Goal: Use online tool/utility: Use online tool/utility

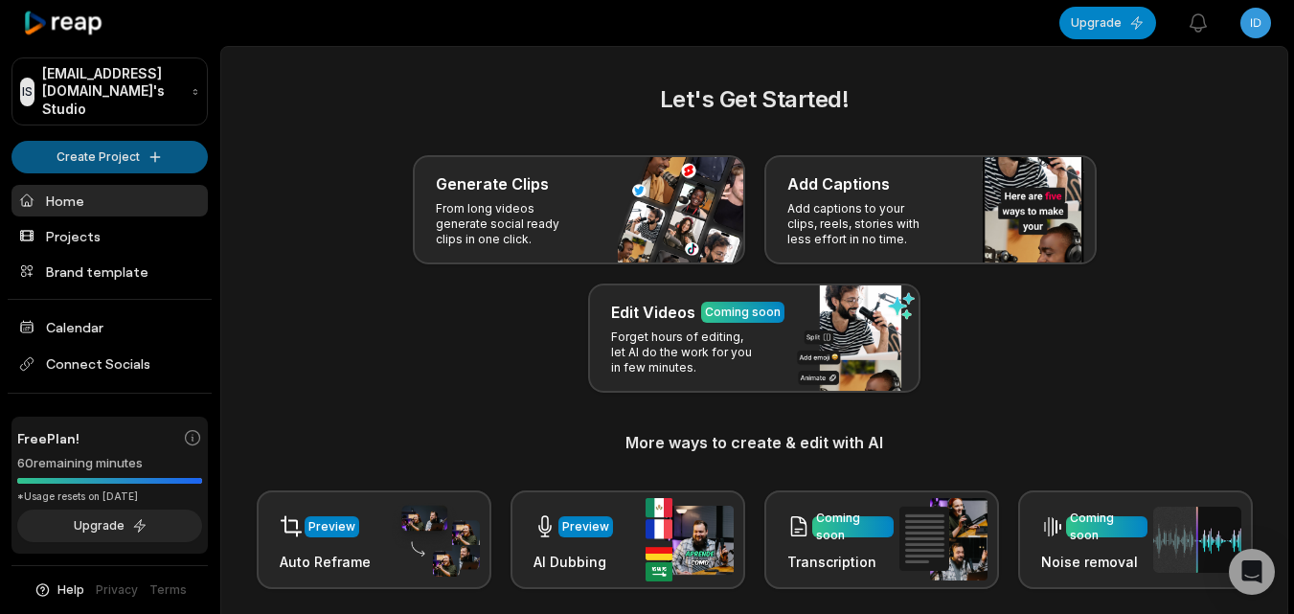
click at [130, 142] on html "IS Idelneizvestnyi@autospozarica.com's Studio Create Project Home Projects Bran…" at bounding box center [647, 307] width 1294 height 614
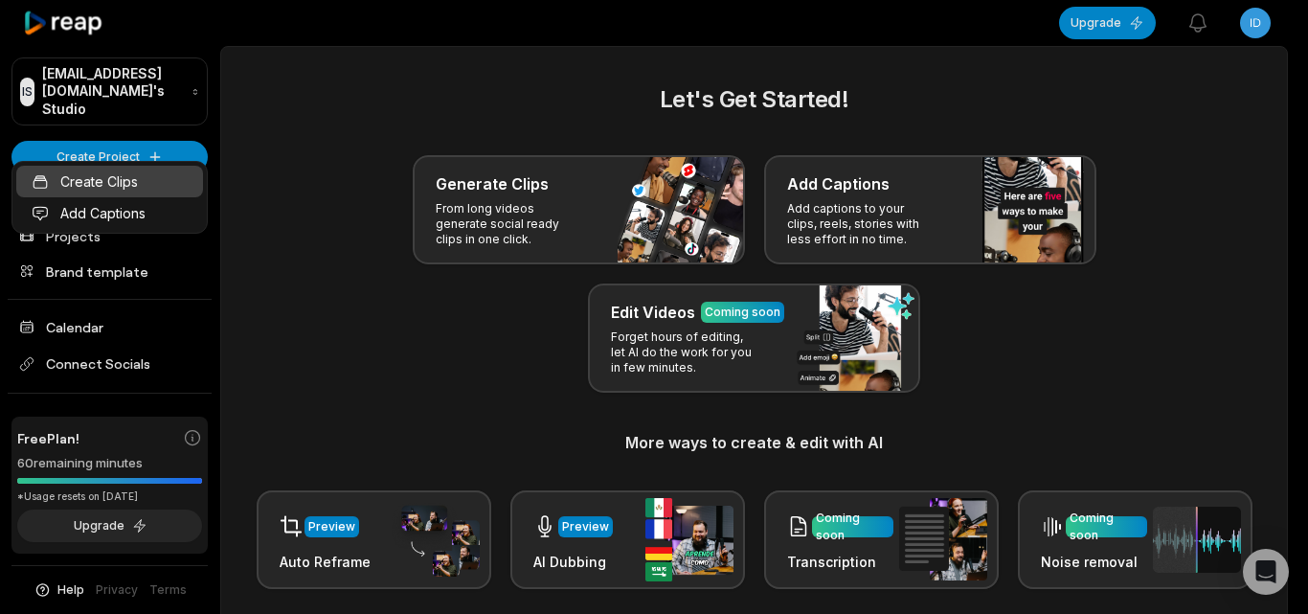
click at [130, 187] on link "Create Clips" at bounding box center [109, 182] width 187 height 32
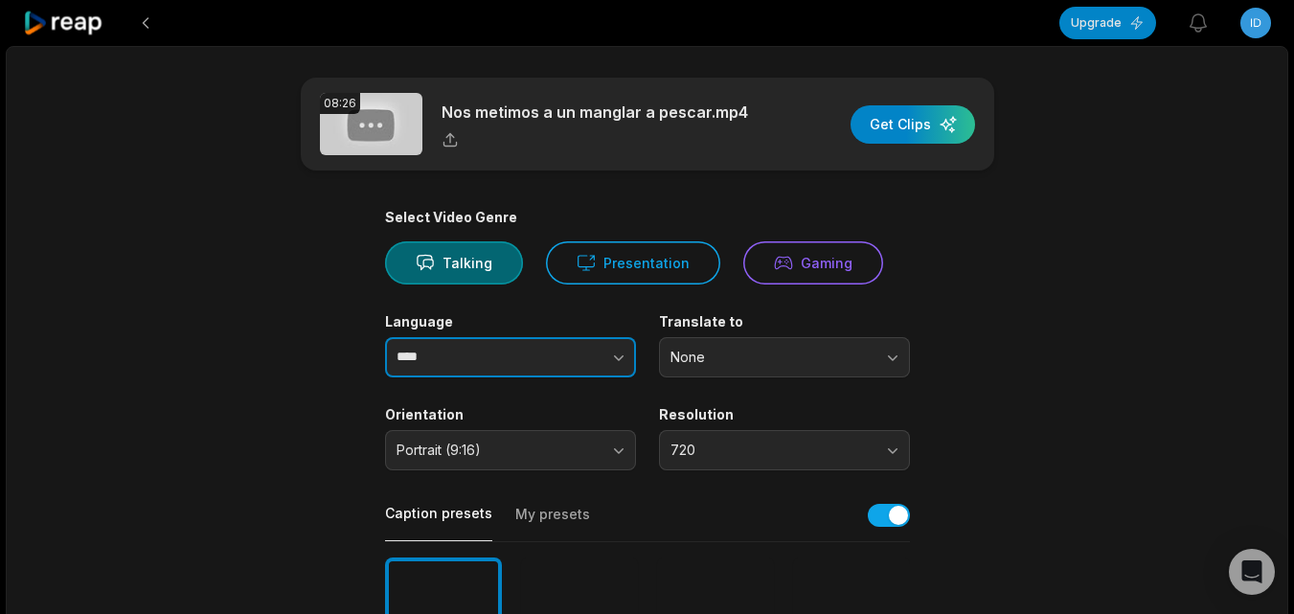
click at [615, 346] on button "button" at bounding box center [580, 357] width 109 height 40
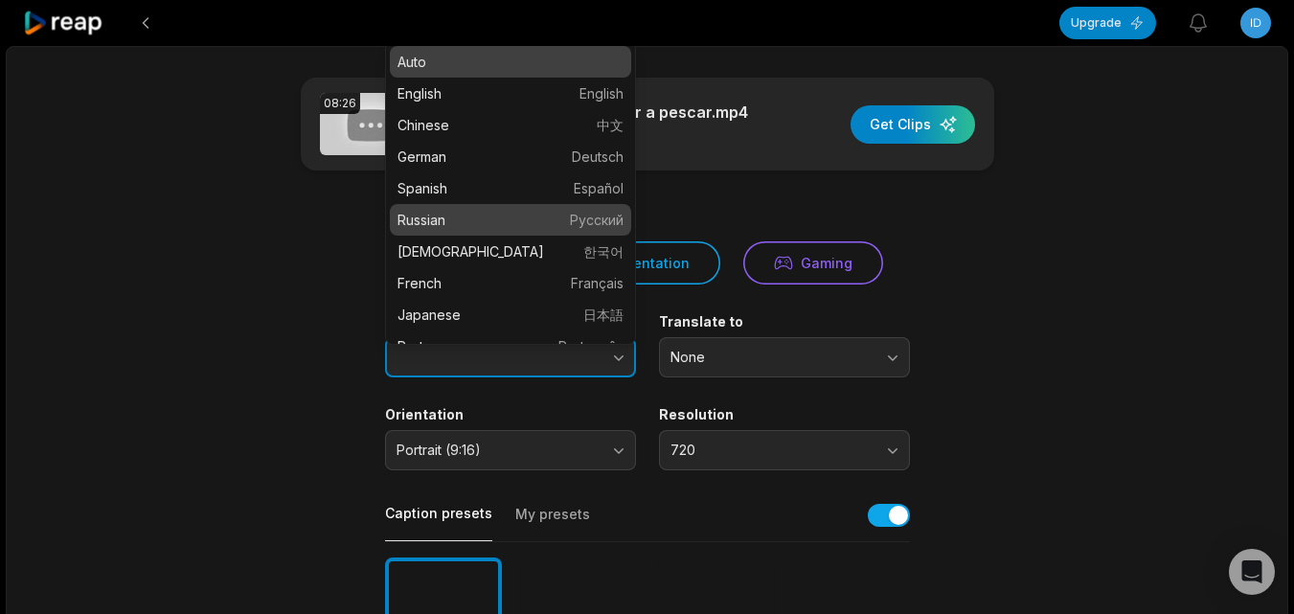
type input "*******"
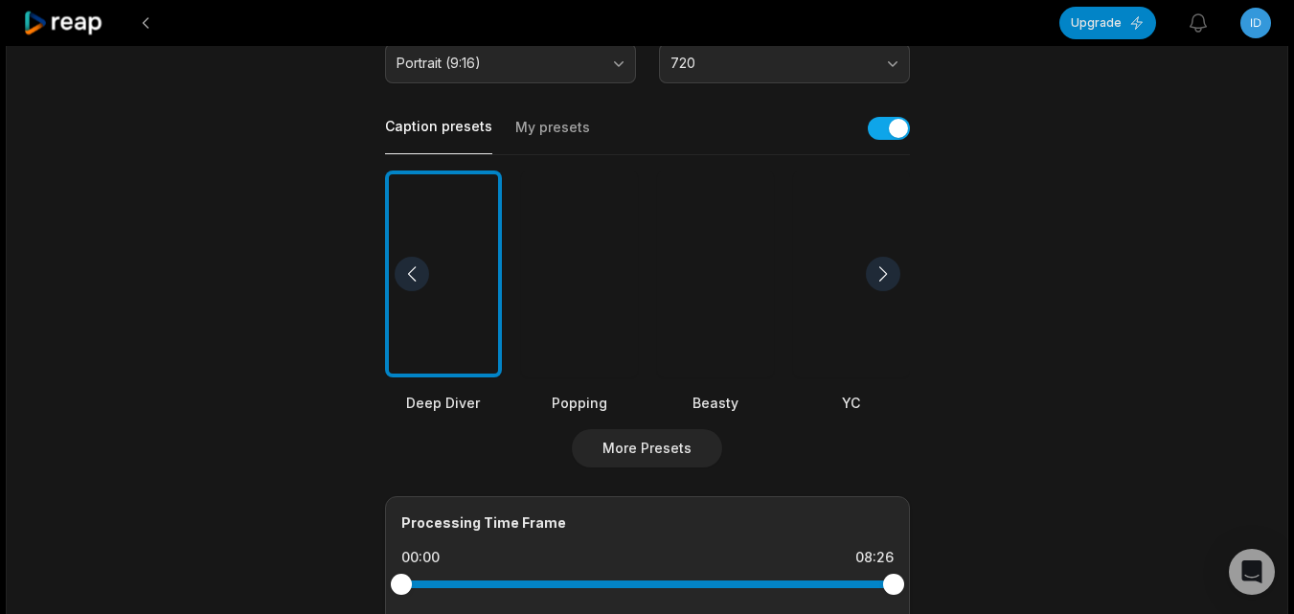
scroll to position [383, 0]
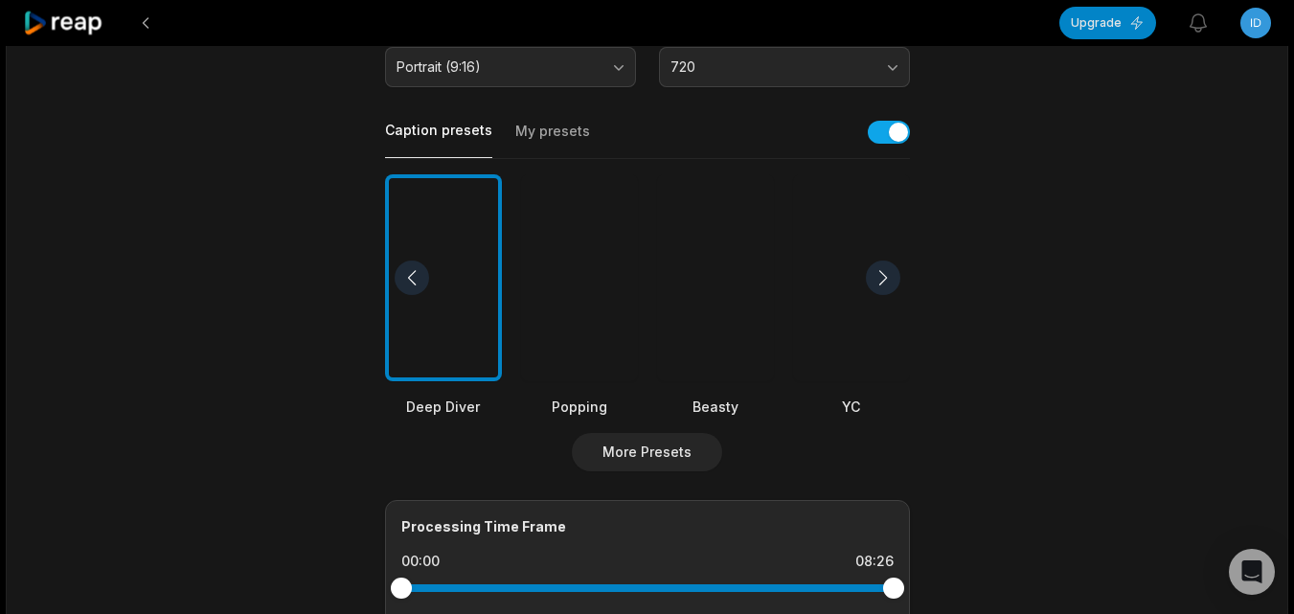
click at [701, 335] on div at bounding box center [715, 278] width 117 height 208
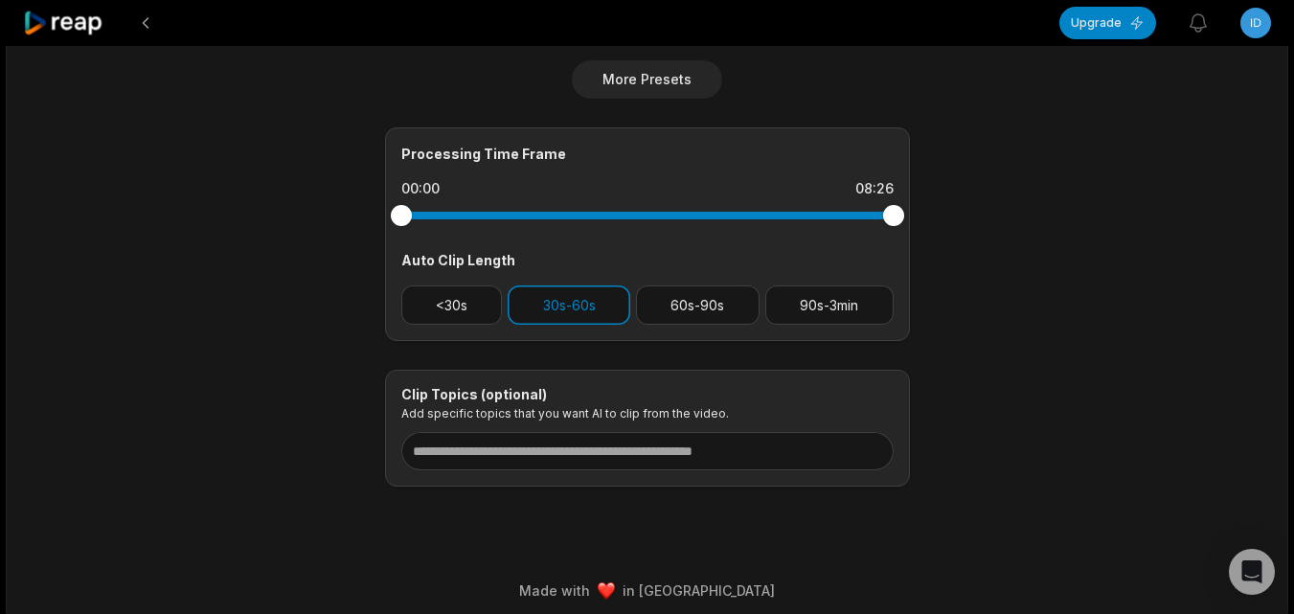
scroll to position [766, 0]
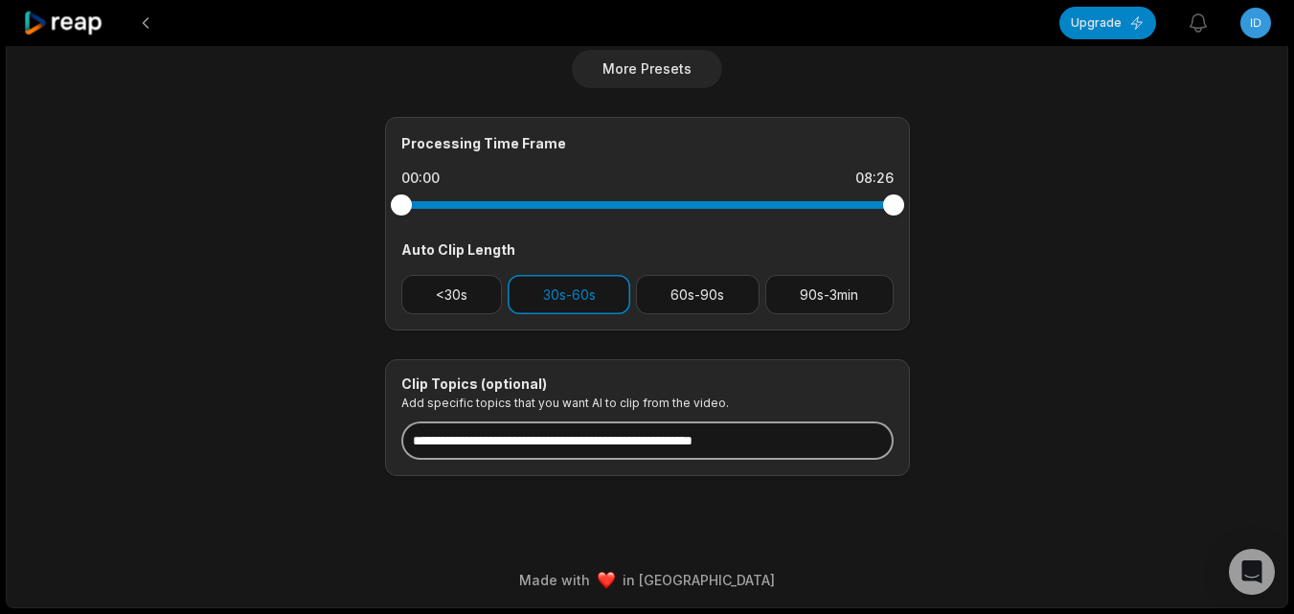
click at [665, 442] on input at bounding box center [647, 440] width 492 height 38
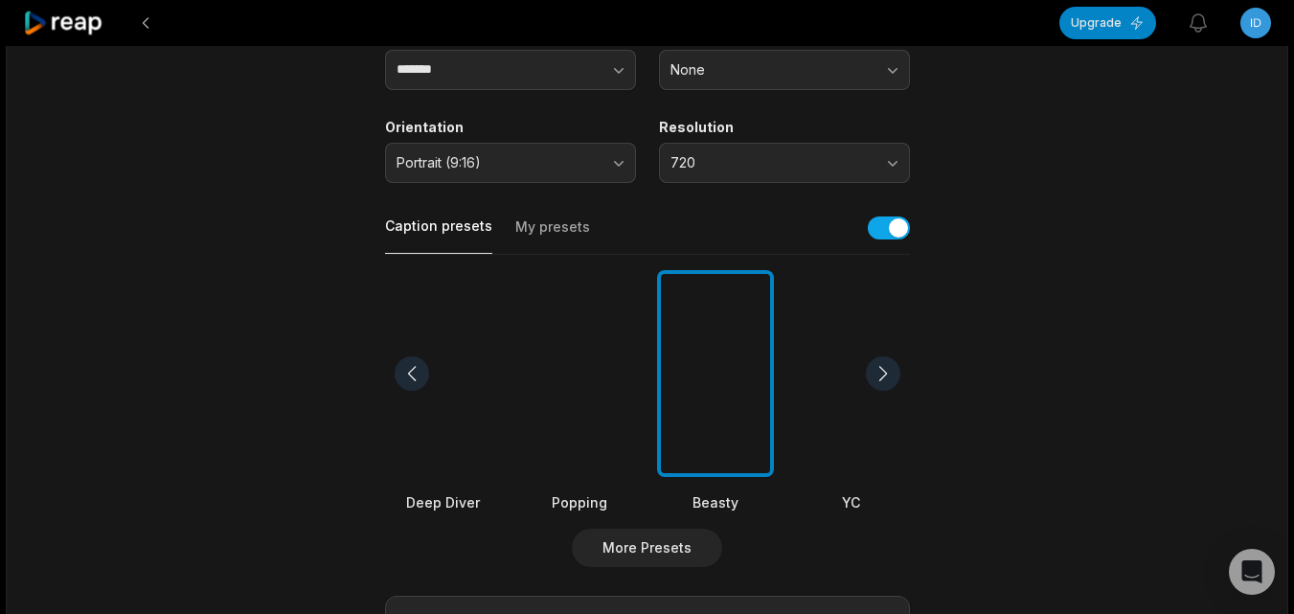
scroll to position [0, 0]
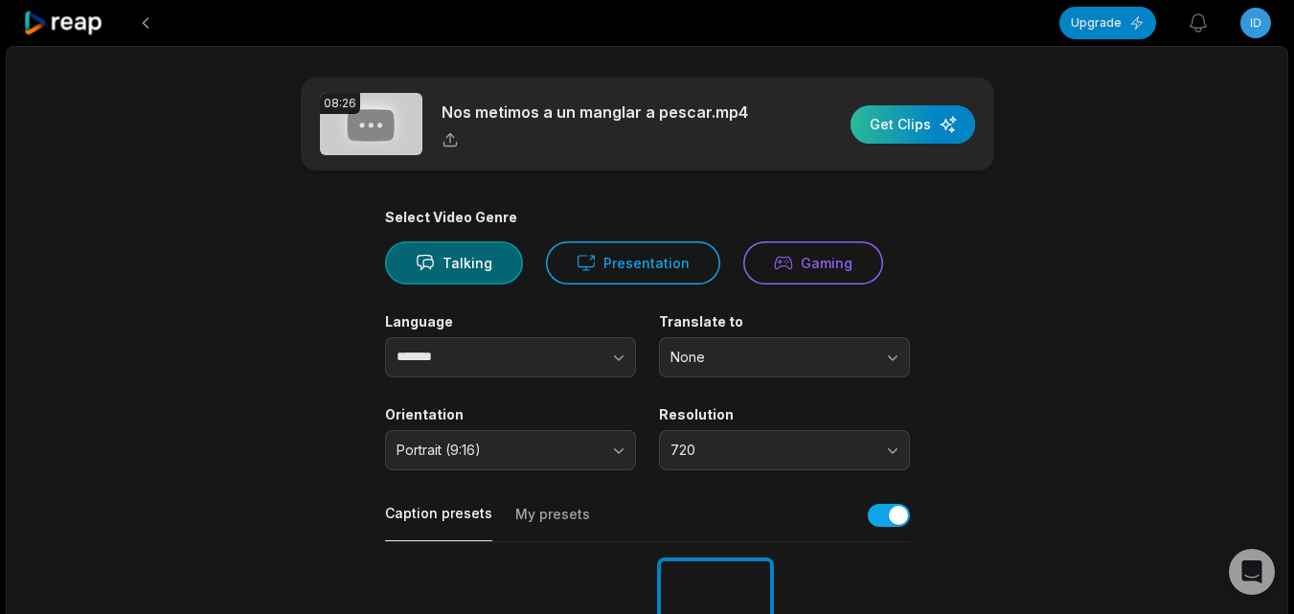
type input "**********"
drag, startPoint x: 920, startPoint y: 124, endPoint x: 859, endPoint y: 198, distance: 95.9
click at [918, 126] on div "button" at bounding box center [912, 124] width 124 height 38
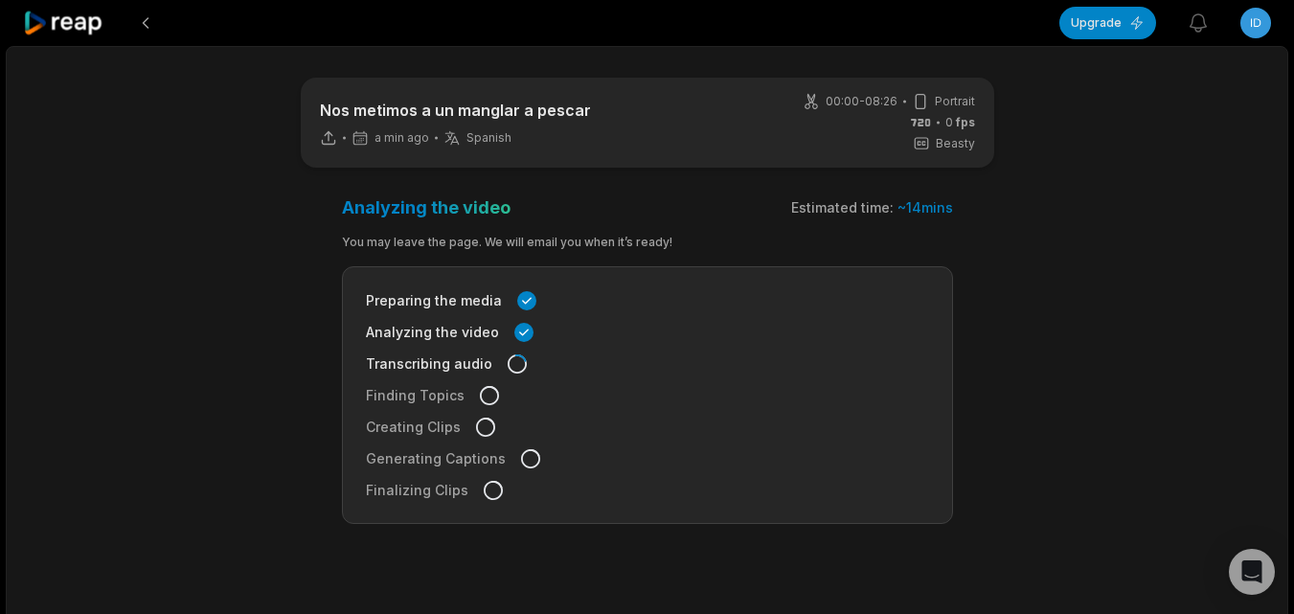
click at [86, 23] on icon at bounding box center [63, 24] width 81 height 26
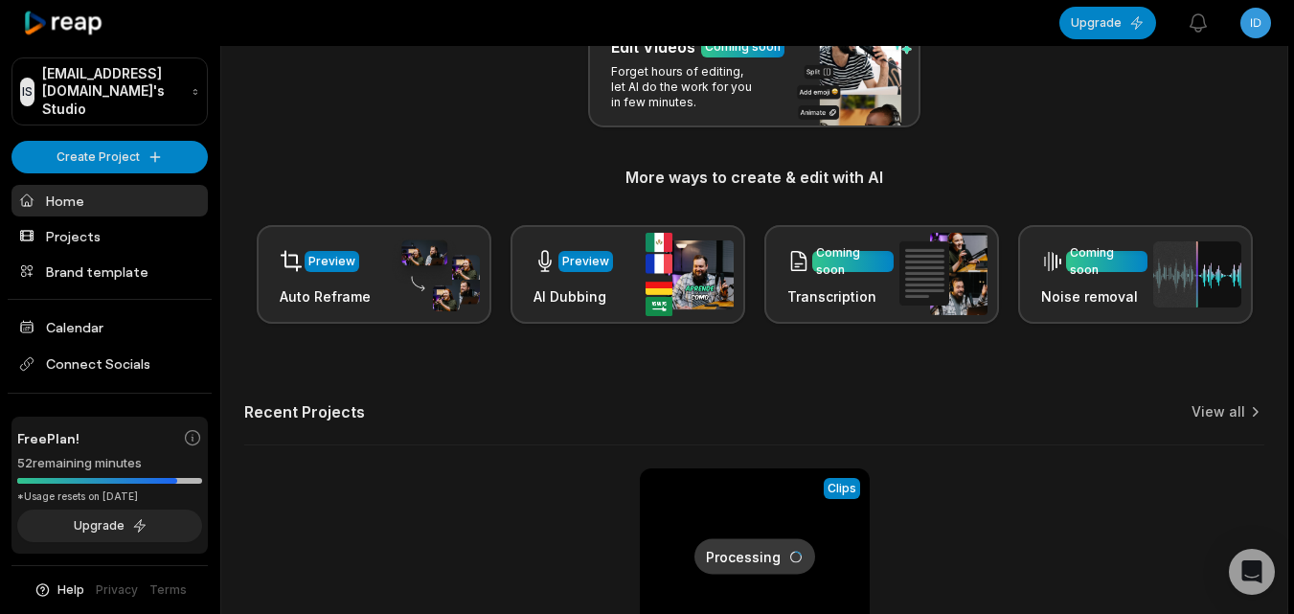
scroll to position [287, 0]
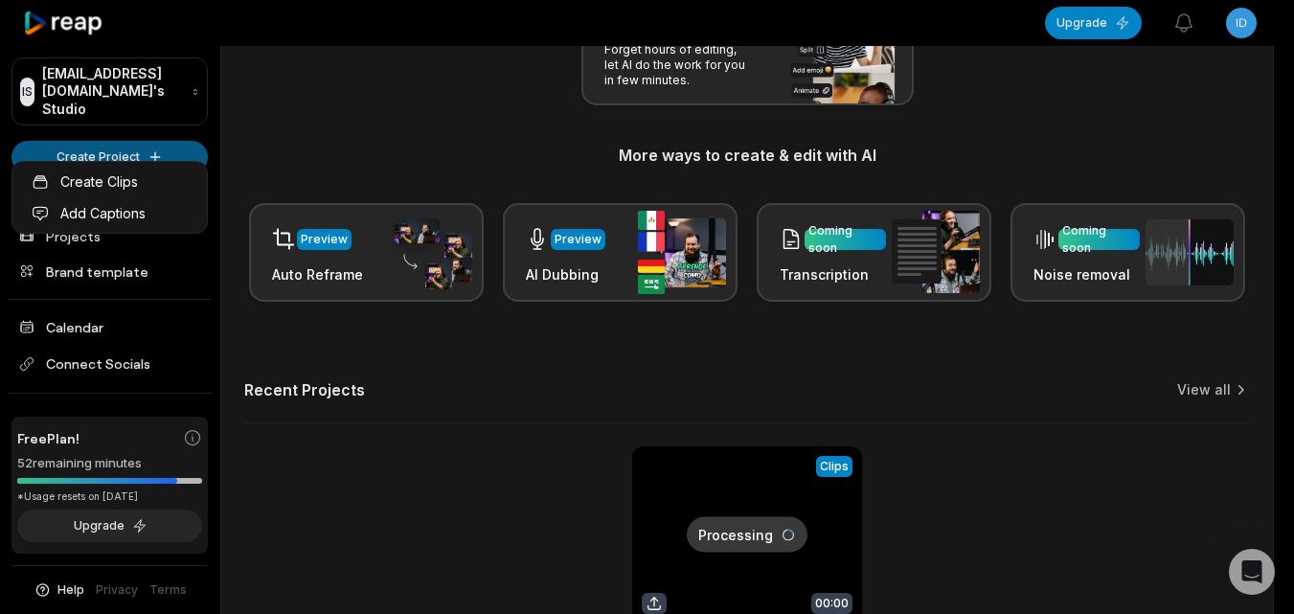
click at [69, 136] on html "IS Idelneizvestnyi@autospozarica.com's Studio Create Project Home Projects Bran…" at bounding box center [647, 20] width 1294 height 614
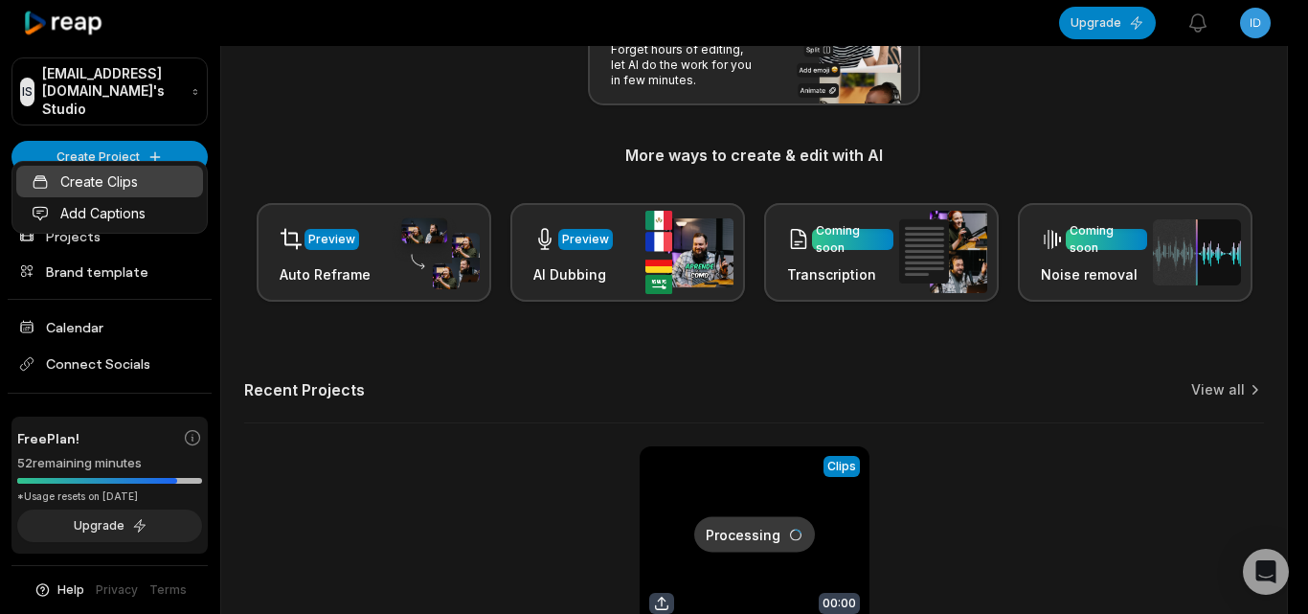
click at [129, 193] on link "Create Clips" at bounding box center [109, 182] width 187 height 32
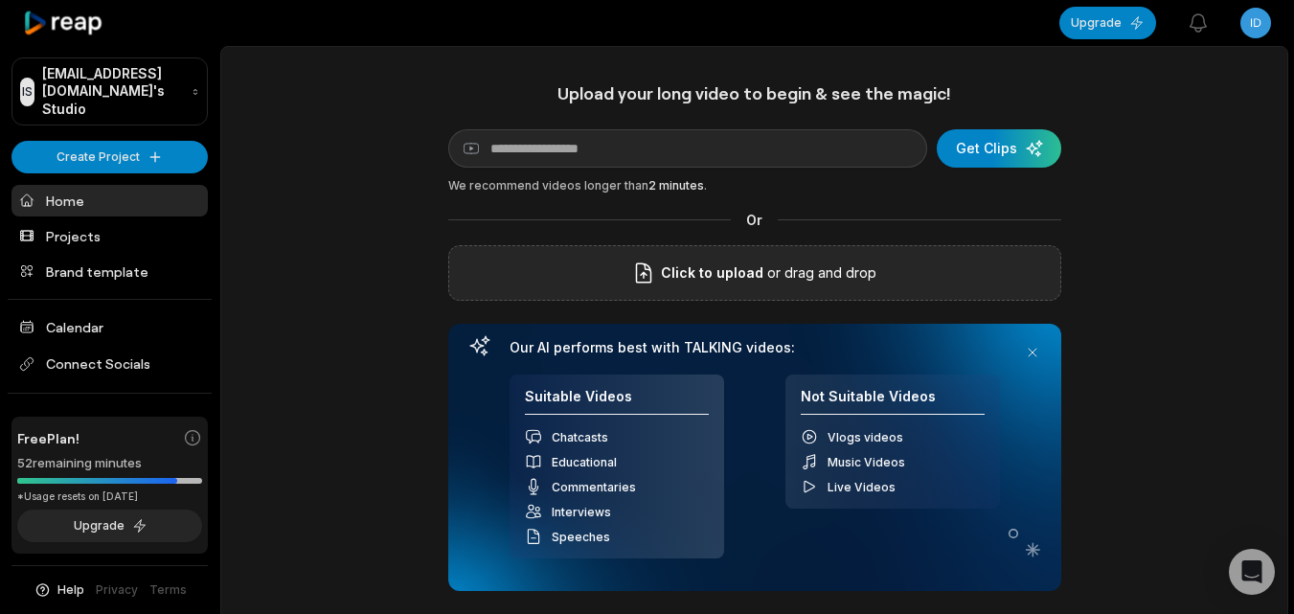
click at [640, 266] on icon at bounding box center [643, 272] width 23 height 23
click at [0, 0] on input "Click to upload" at bounding box center [0, 0] width 0 height 0
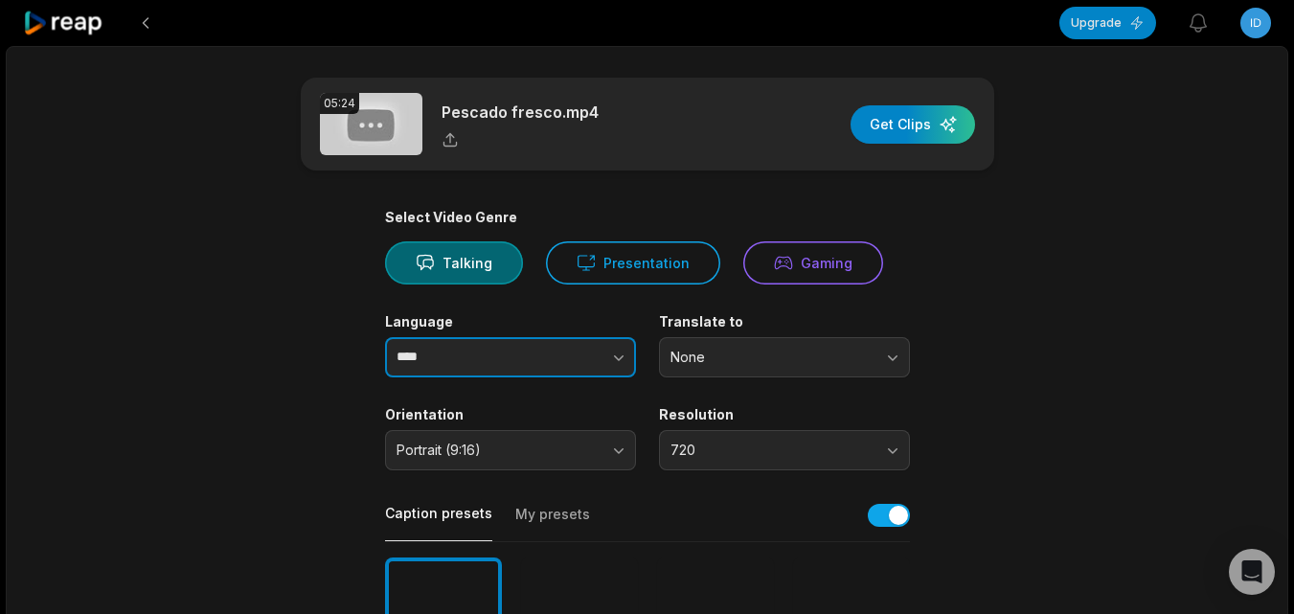
click at [605, 371] on button "button" at bounding box center [580, 357] width 109 height 40
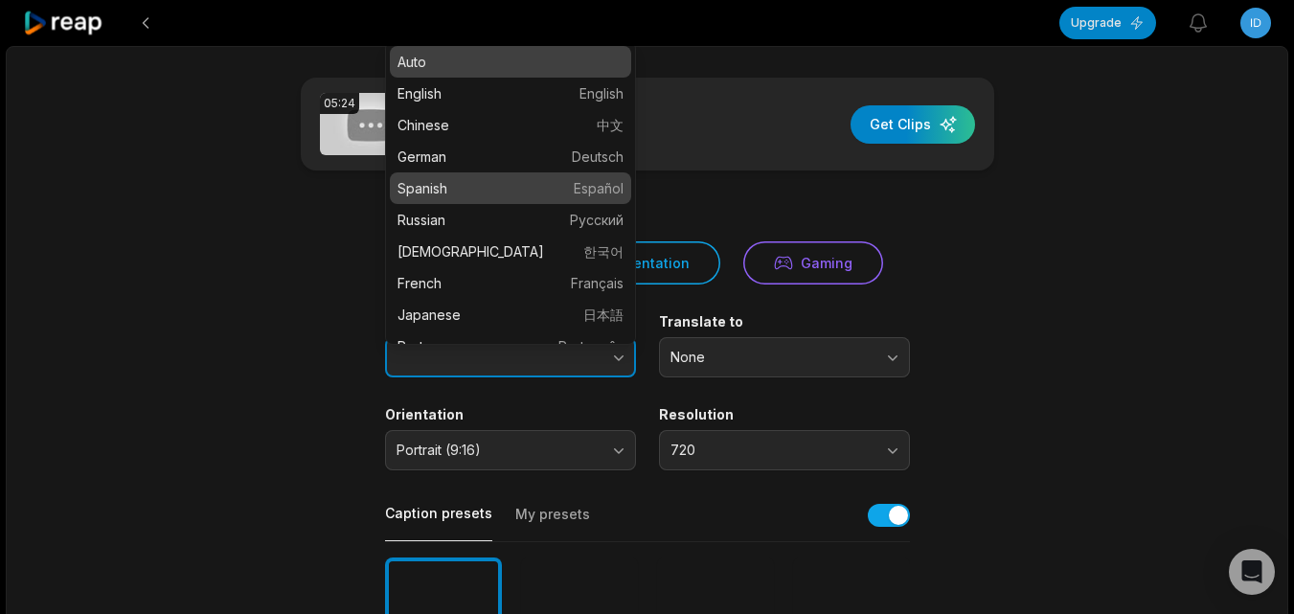
type input "*******"
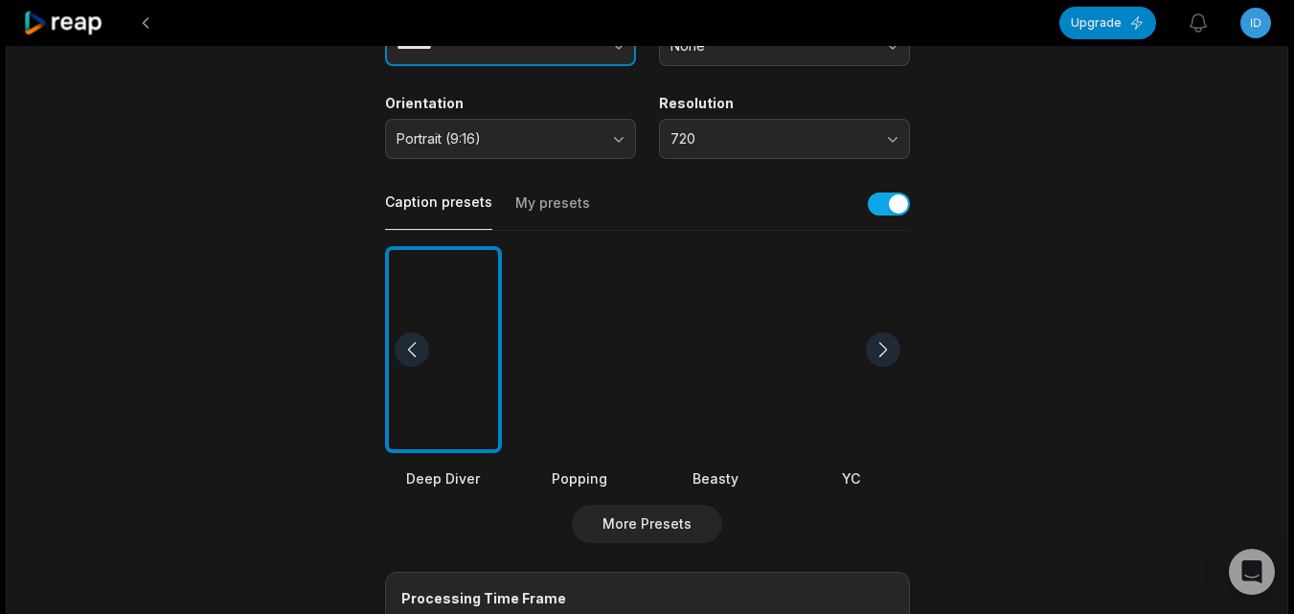
scroll to position [575, 0]
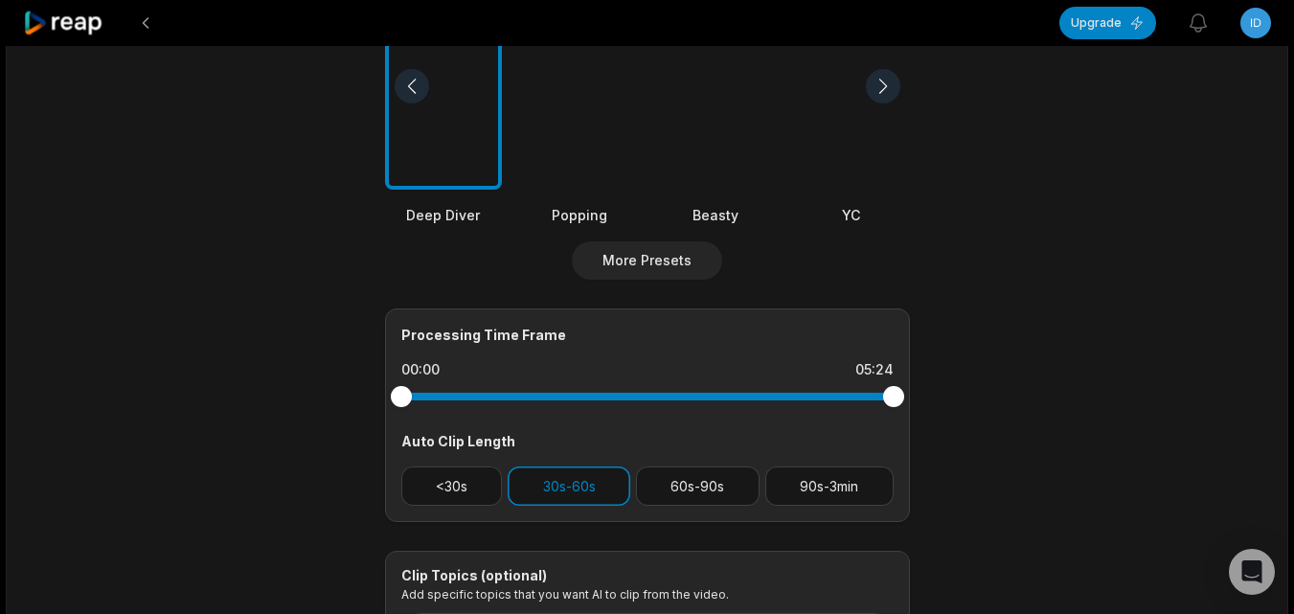
click at [707, 171] on div at bounding box center [715, 87] width 117 height 208
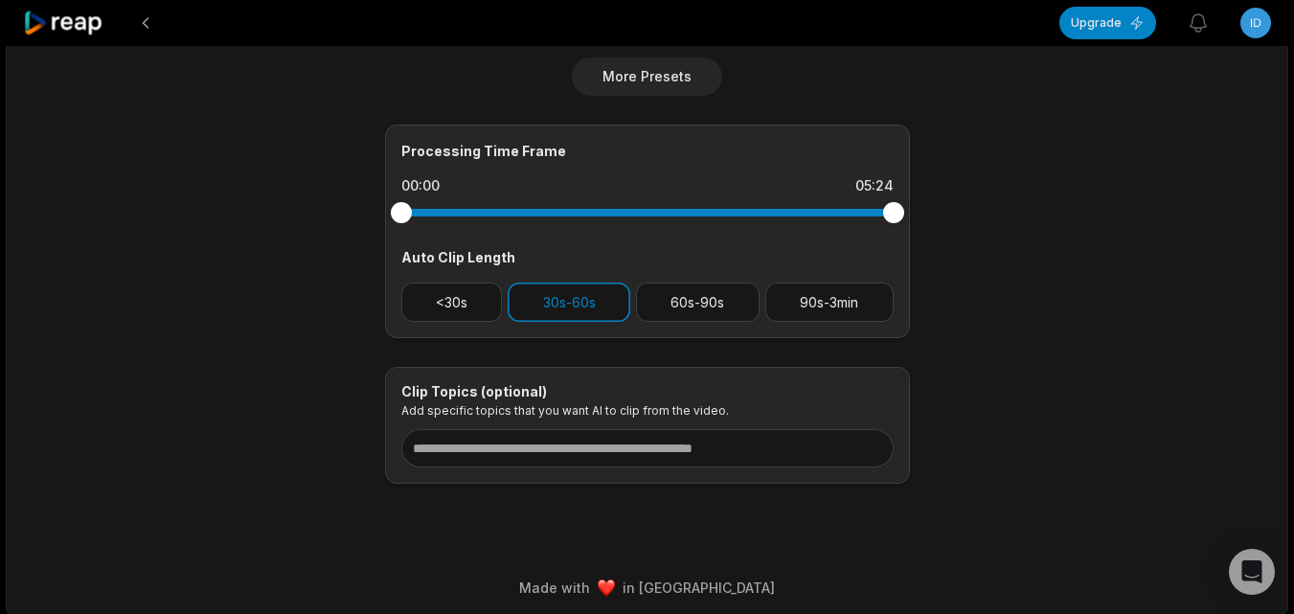
scroll to position [766, 0]
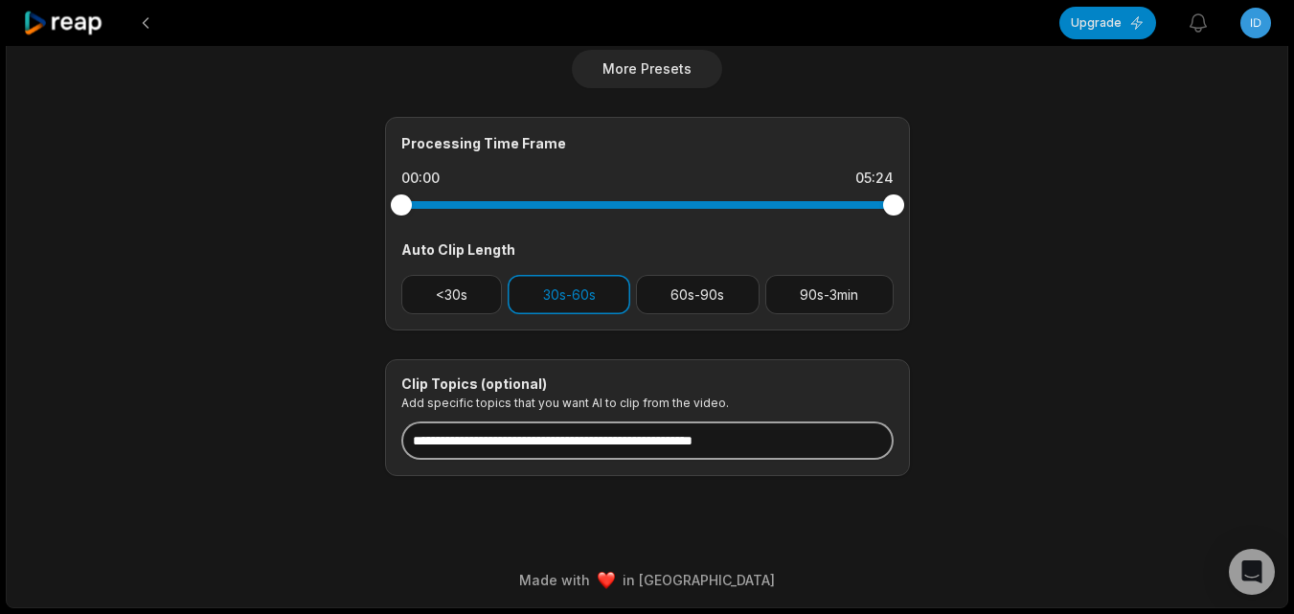
click at [638, 444] on input at bounding box center [647, 440] width 492 height 38
paste input "**********"
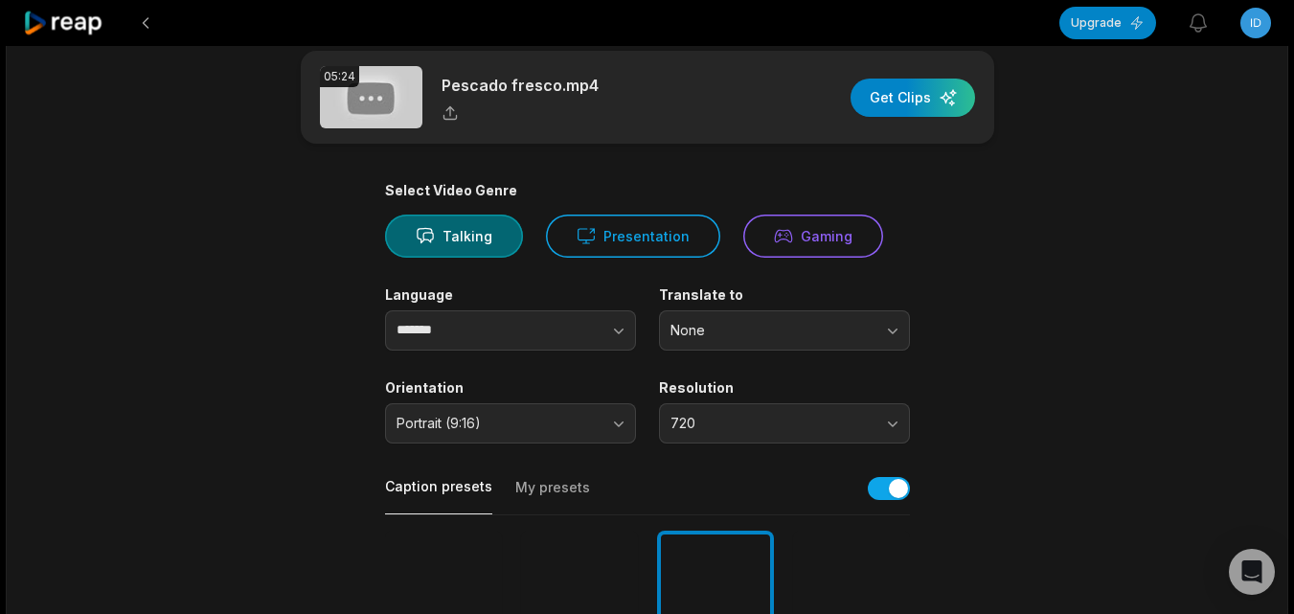
scroll to position [0, 0]
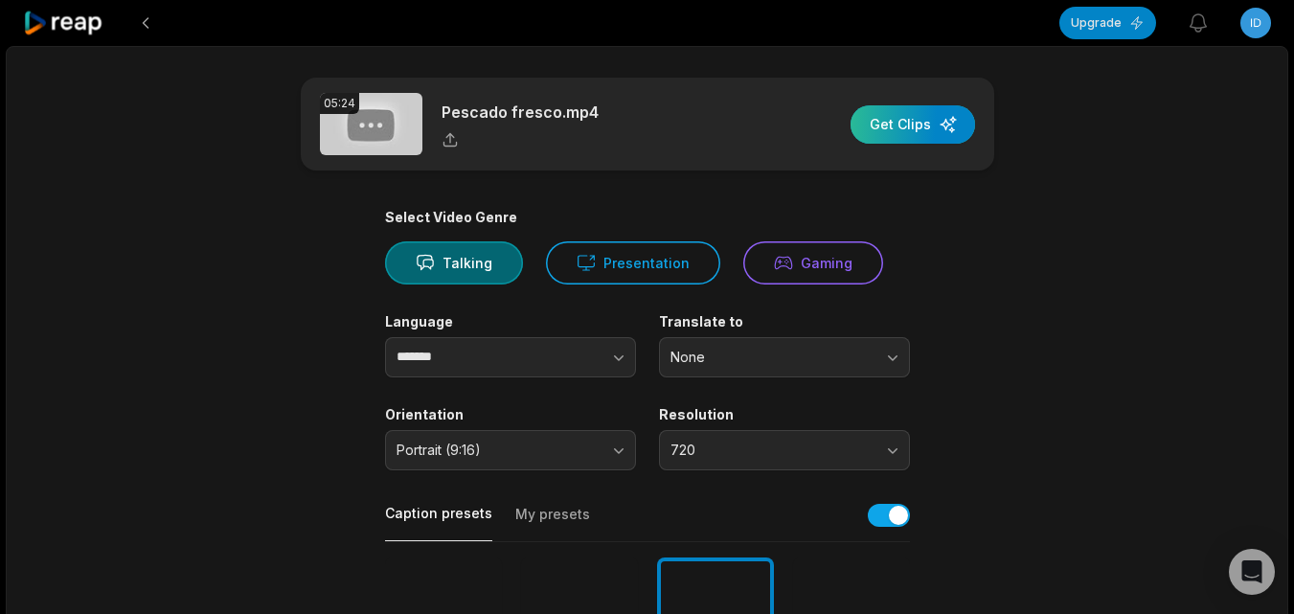
type input "**********"
click at [889, 123] on div "button" at bounding box center [912, 124] width 124 height 38
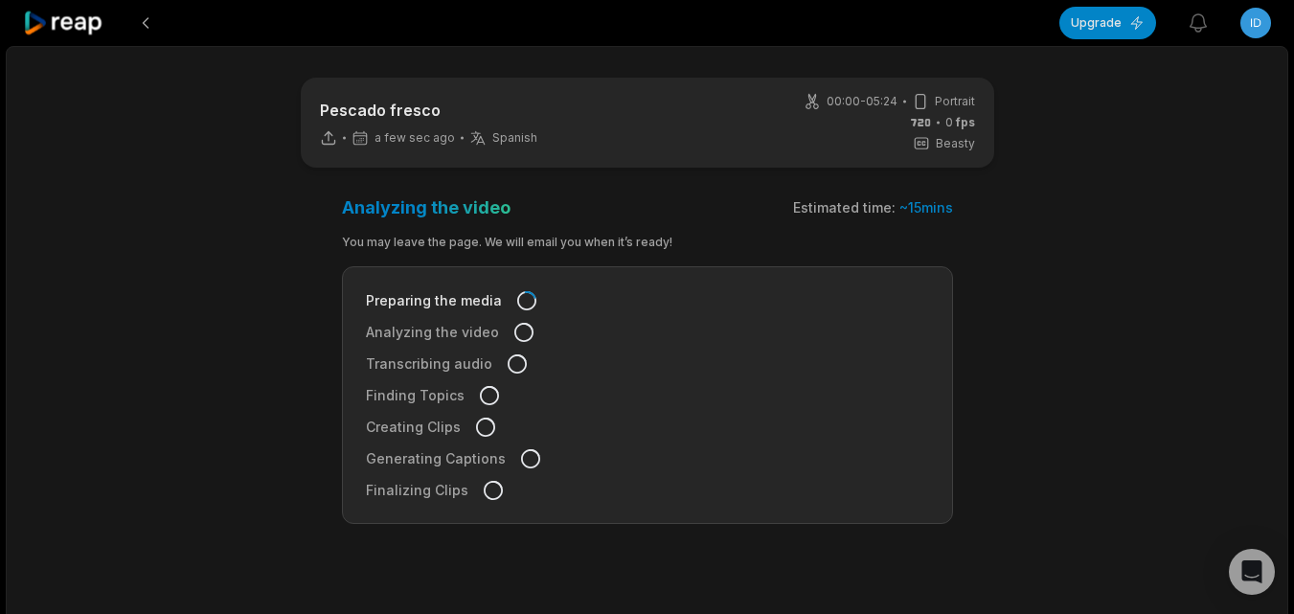
click at [75, 29] on icon at bounding box center [63, 24] width 81 height 26
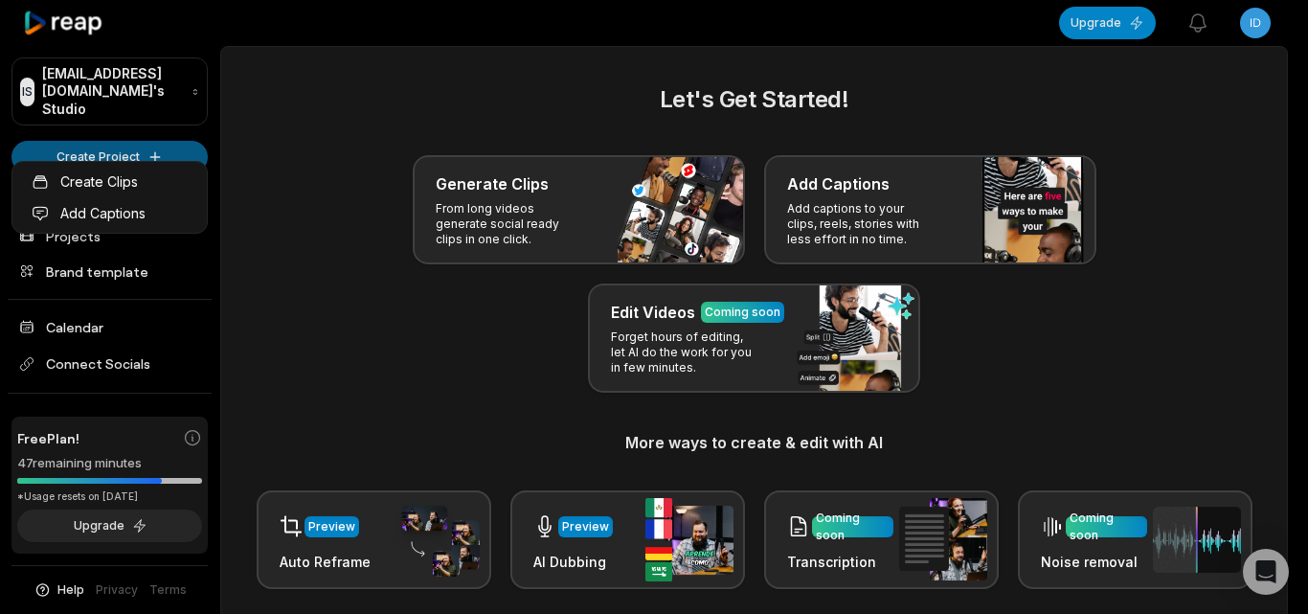
click at [115, 130] on html "IS Idelneizvestnyi@autospozarica.com's Studio Create Project Home Projects Bran…" at bounding box center [654, 307] width 1308 height 614
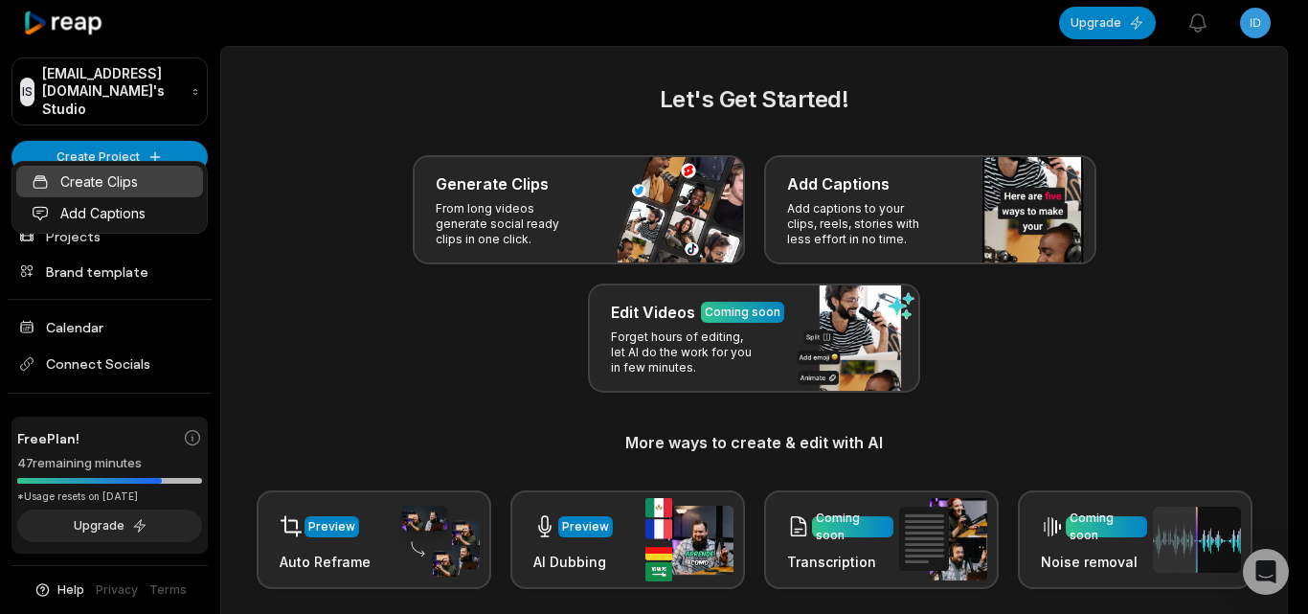
click at [125, 183] on link "Create Clips" at bounding box center [109, 182] width 187 height 32
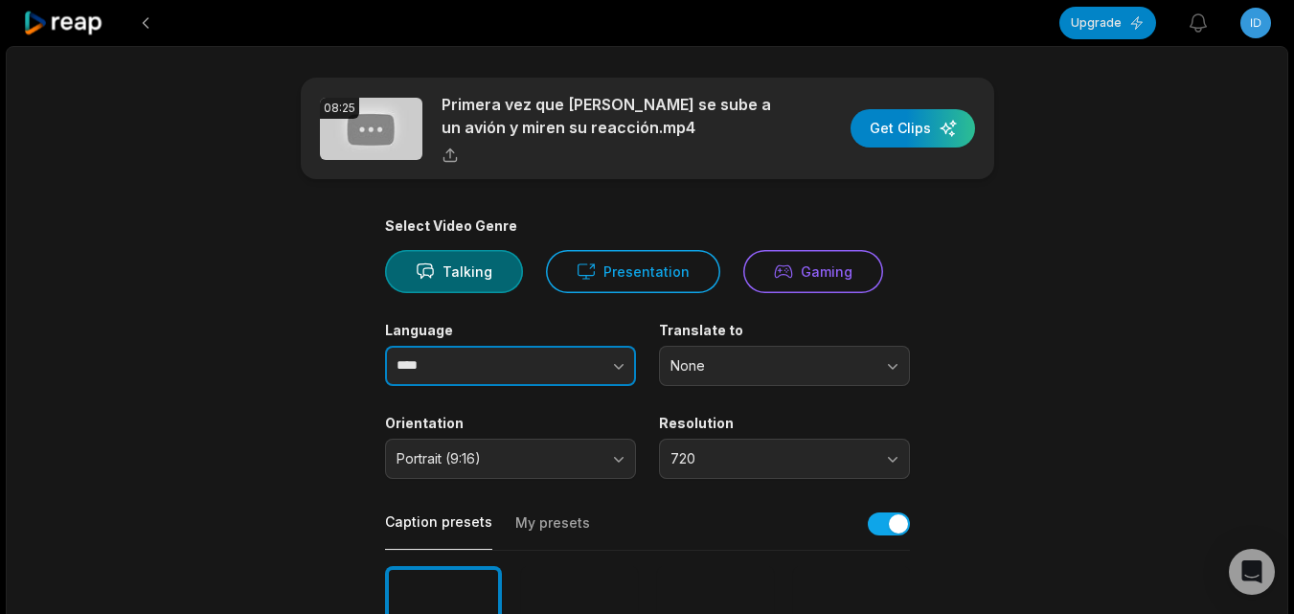
click at [624, 361] on icon "button" at bounding box center [618, 365] width 19 height 19
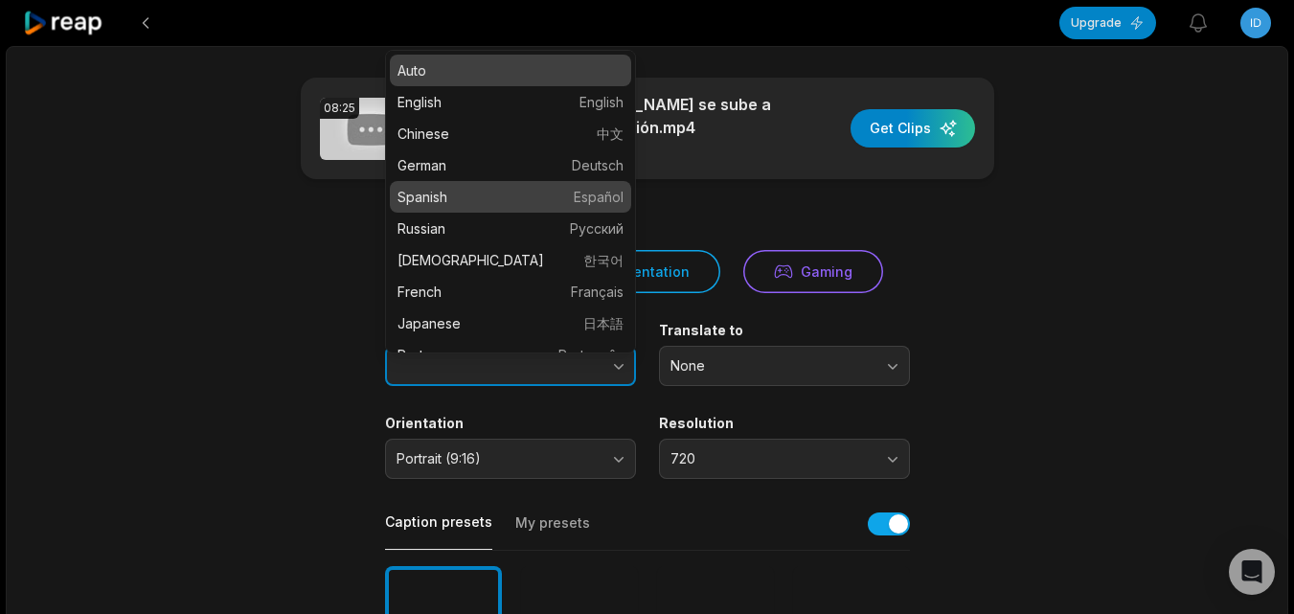
type input "*******"
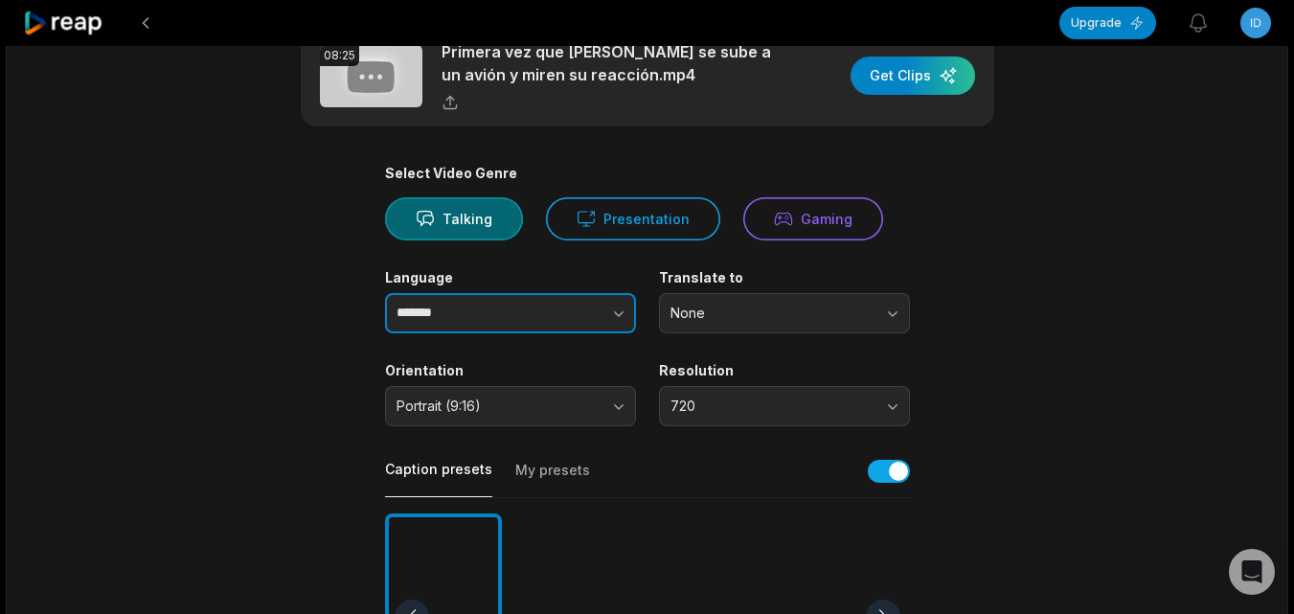
scroll to position [96, 0]
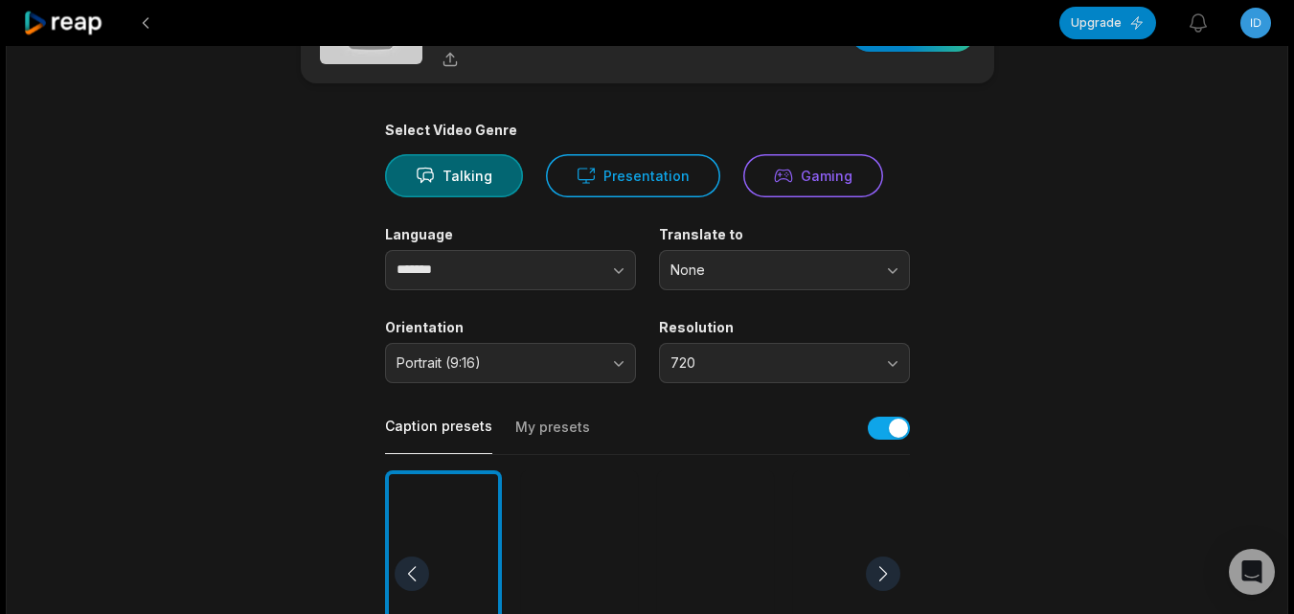
click at [721, 504] on div at bounding box center [715, 574] width 117 height 208
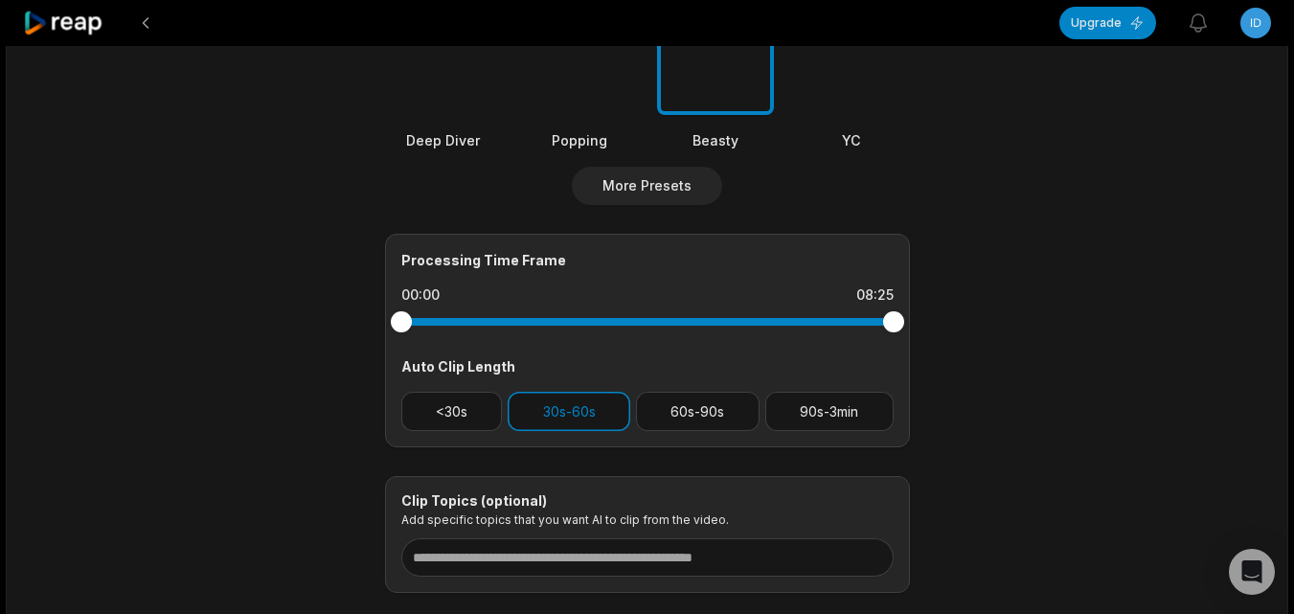
scroll to position [670, 0]
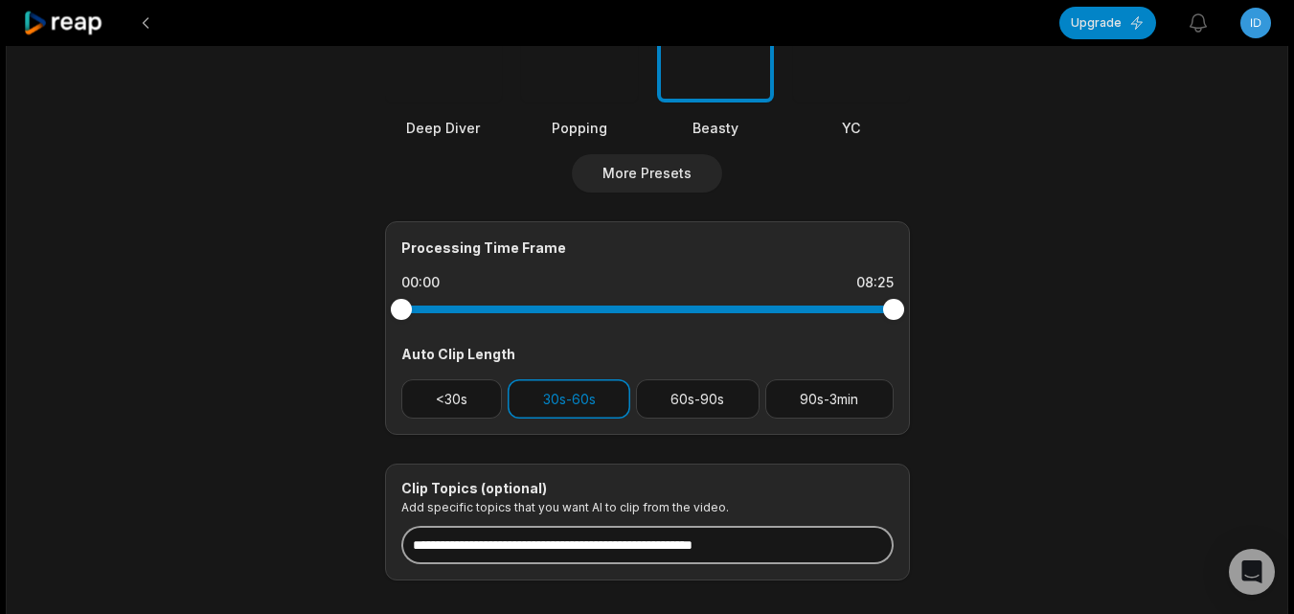
click at [645, 550] on input at bounding box center [647, 545] width 492 height 38
paste input "**********"
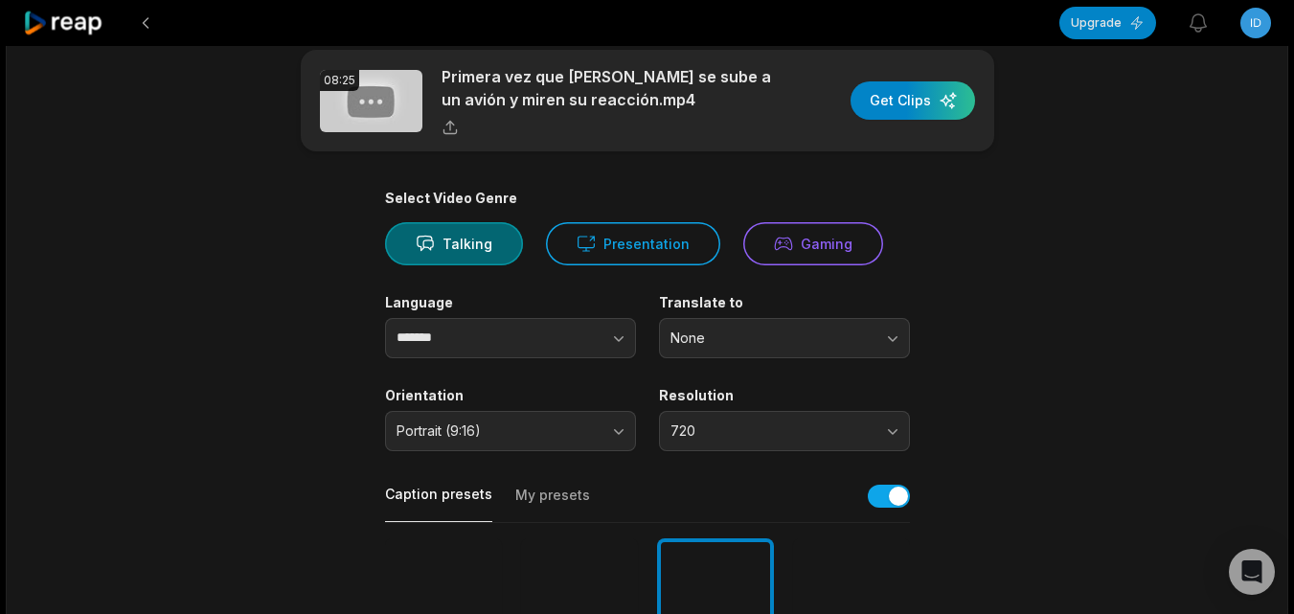
scroll to position [0, 0]
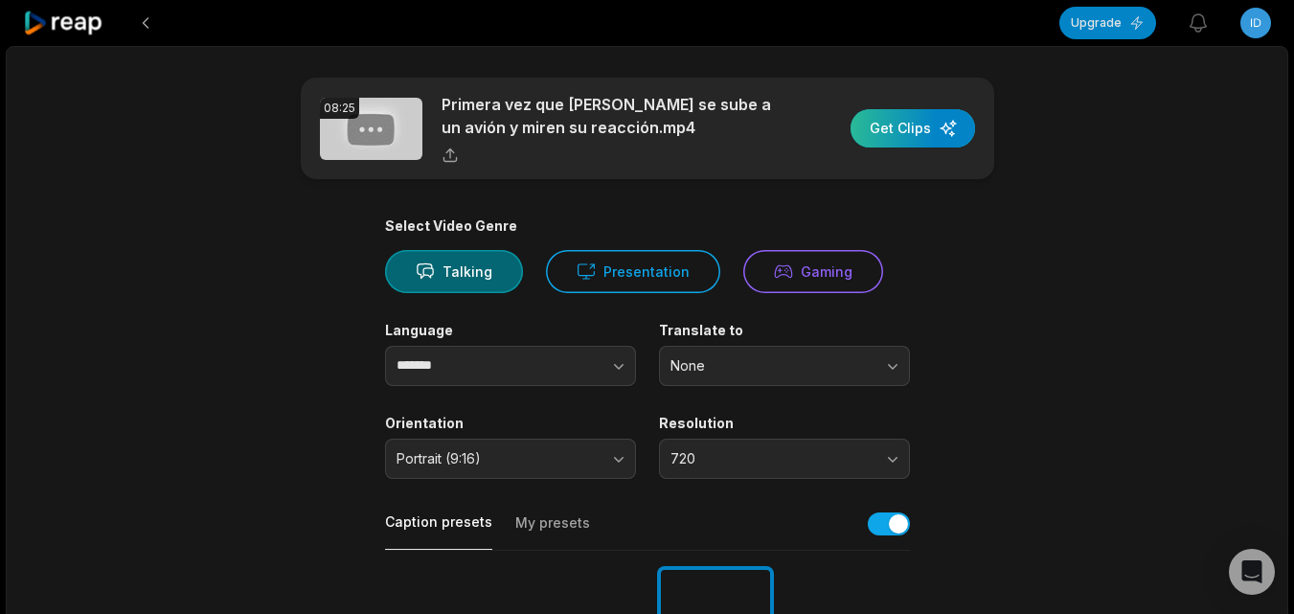
type input "**********"
click at [889, 130] on div "button" at bounding box center [912, 128] width 124 height 38
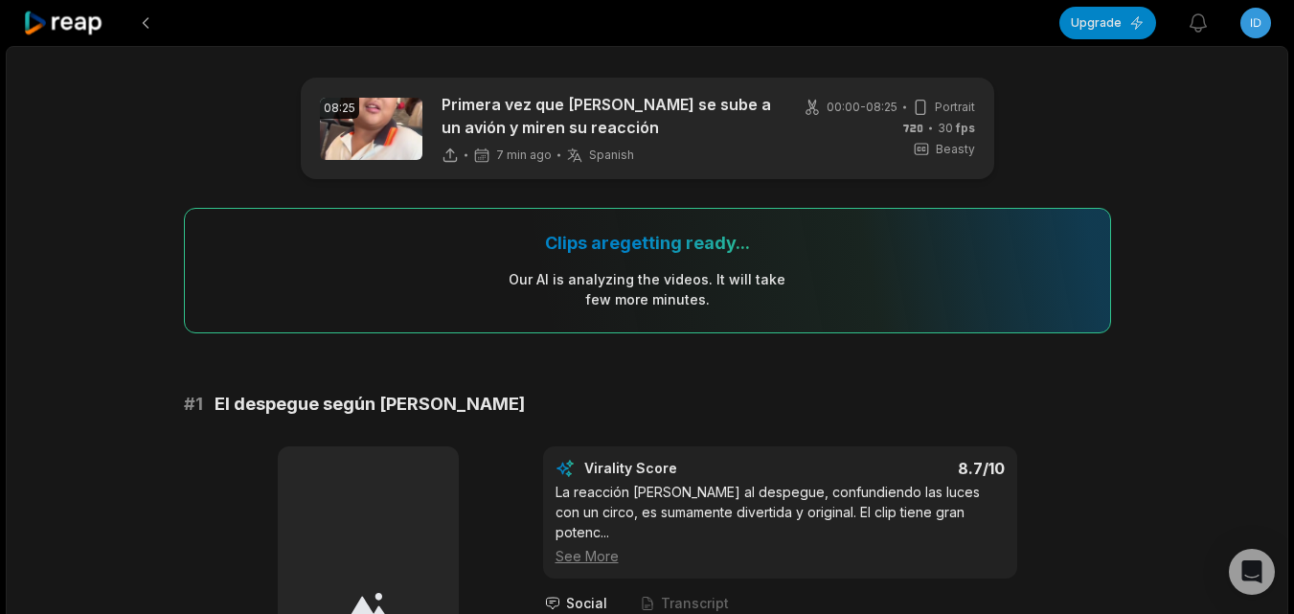
click at [82, 29] on icon at bounding box center [63, 24] width 81 height 26
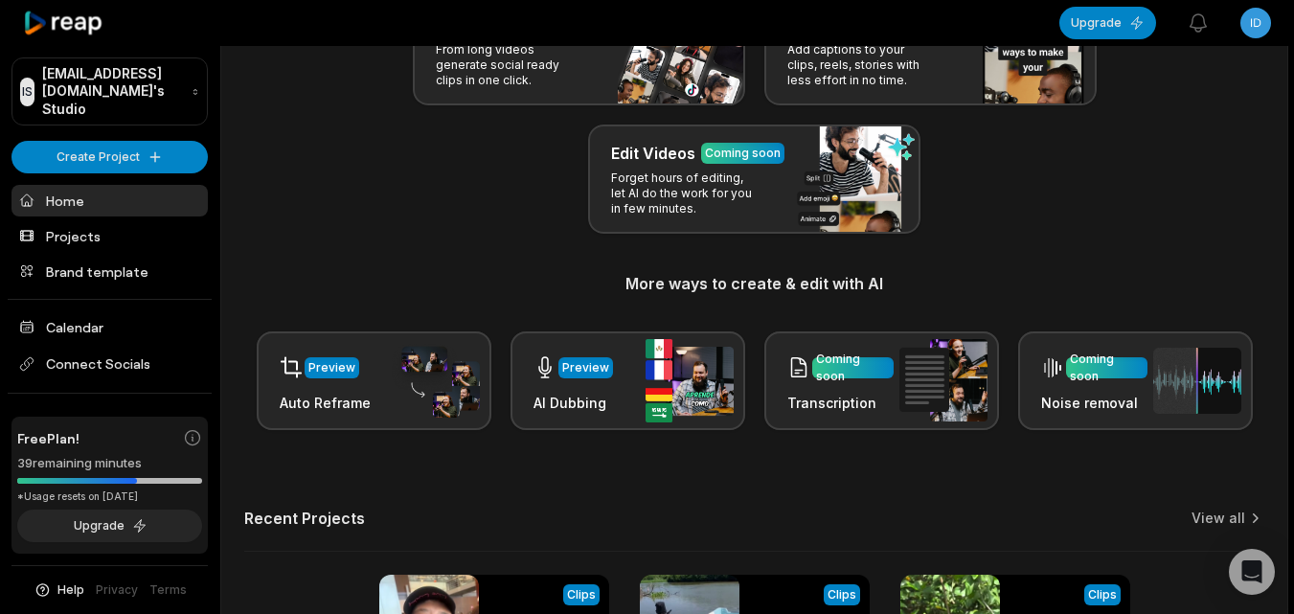
scroll to position [470, 0]
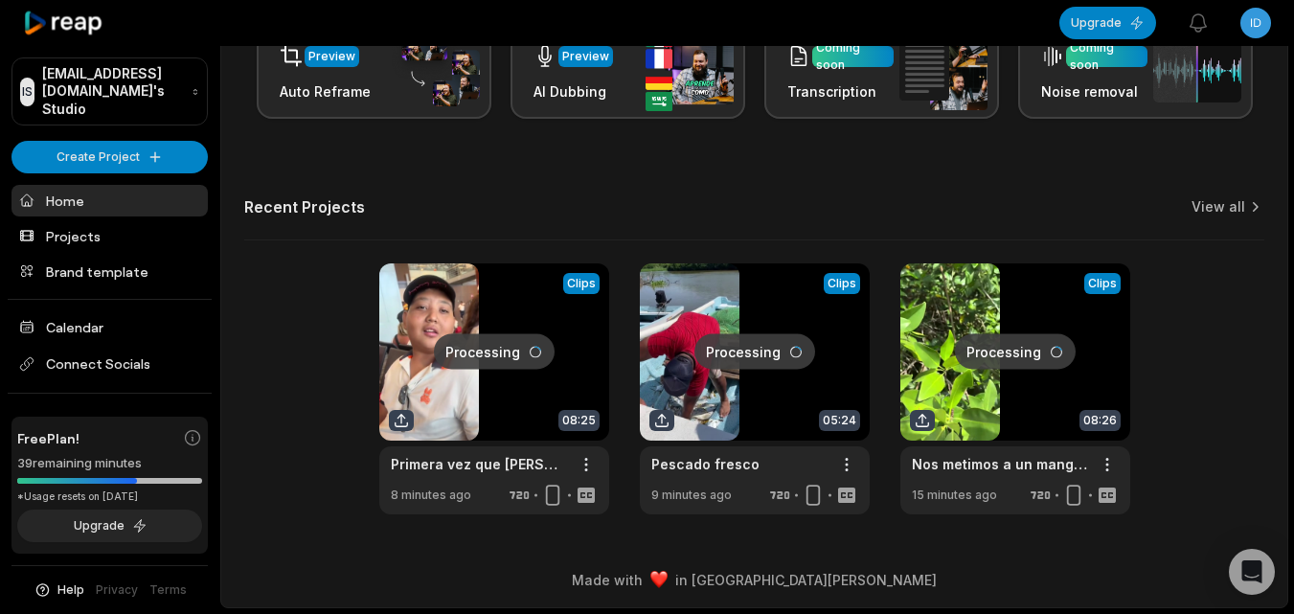
click at [924, 394] on link at bounding box center [1015, 388] width 230 height 251
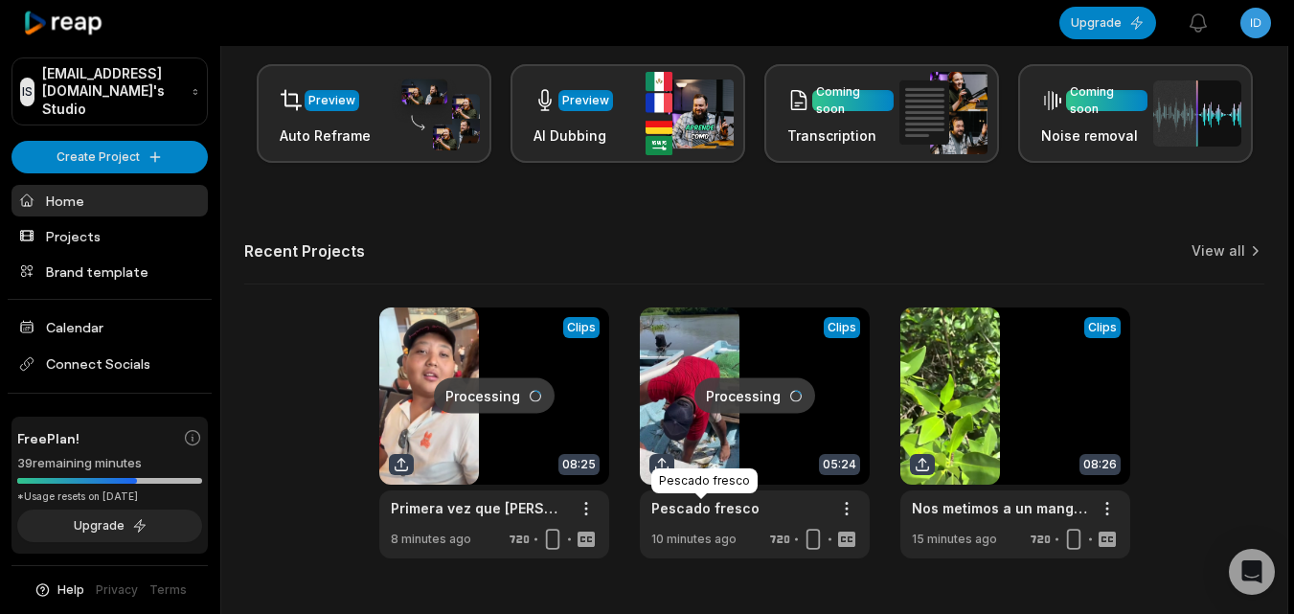
scroll to position [470, 0]
